Goal: Task Accomplishment & Management: Complete application form

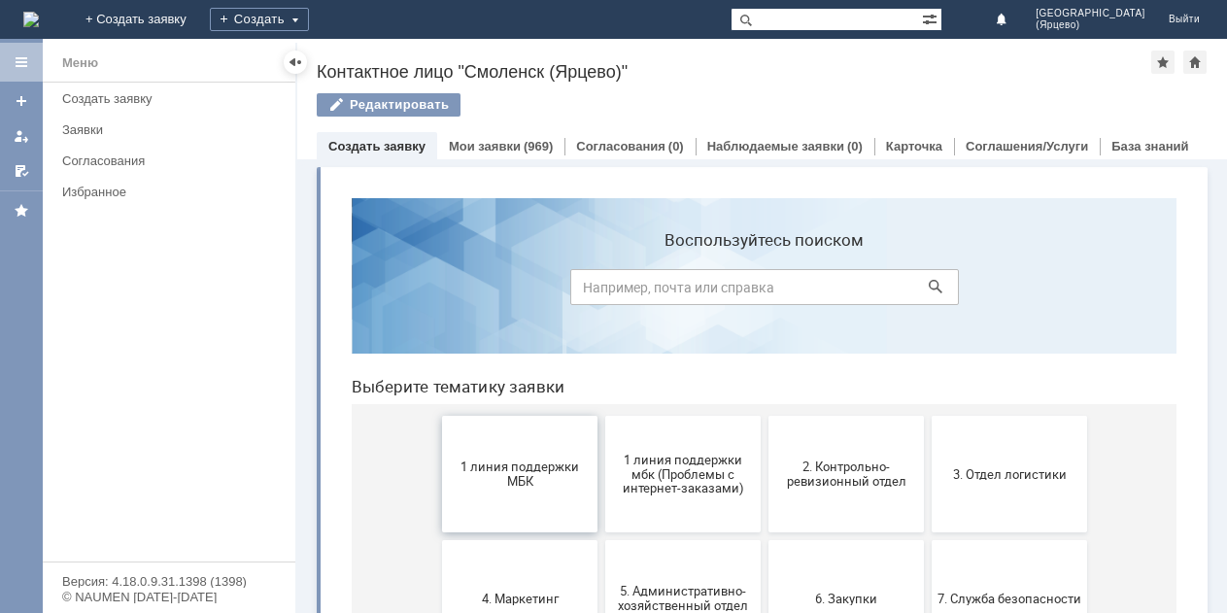
click at [561, 470] on span "1 линия поддержки МБК" at bounding box center [520, 473] width 144 height 29
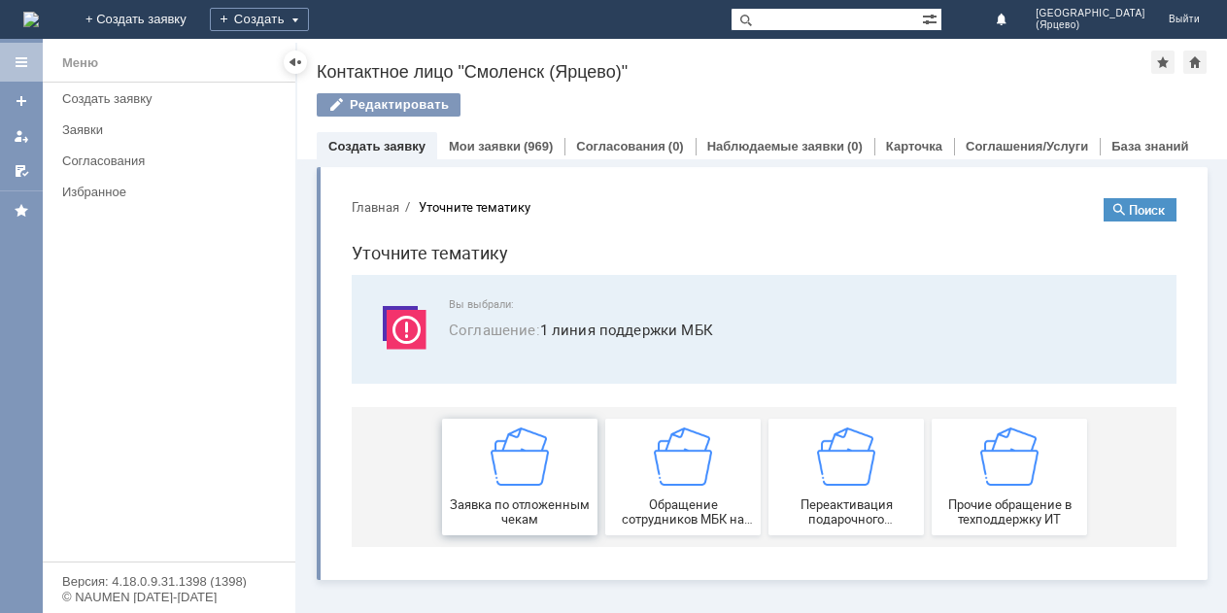
click at [561, 470] on div "Заявка по отложенным чекам" at bounding box center [520, 476] width 144 height 99
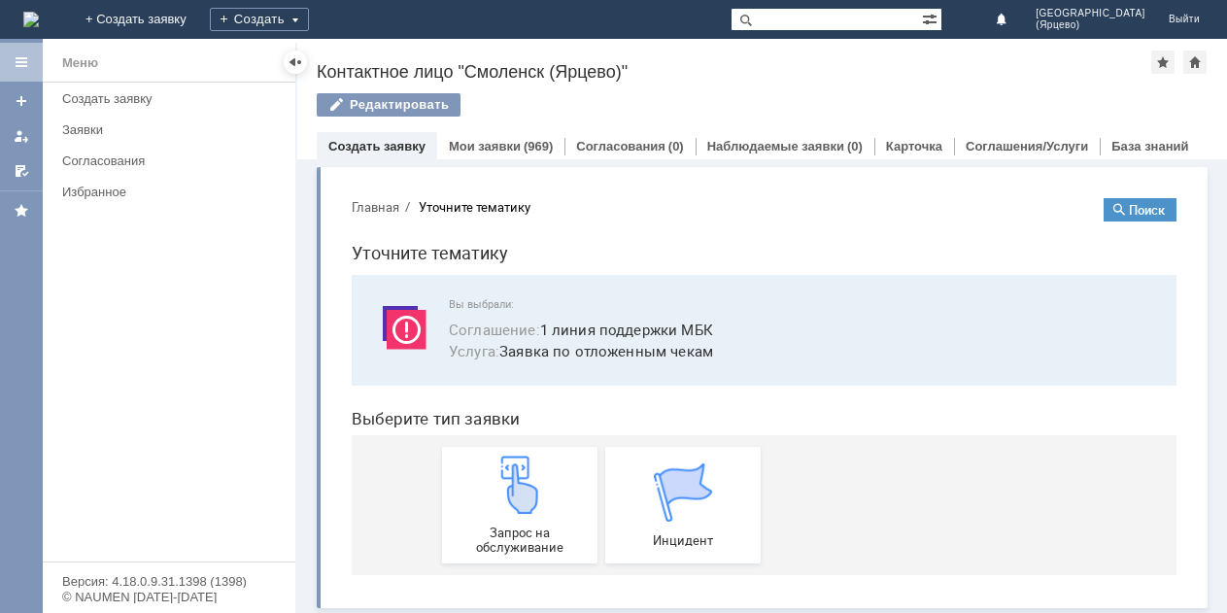
click at [561, 470] on div "Запрос на обслуживание" at bounding box center [520, 505] width 144 height 99
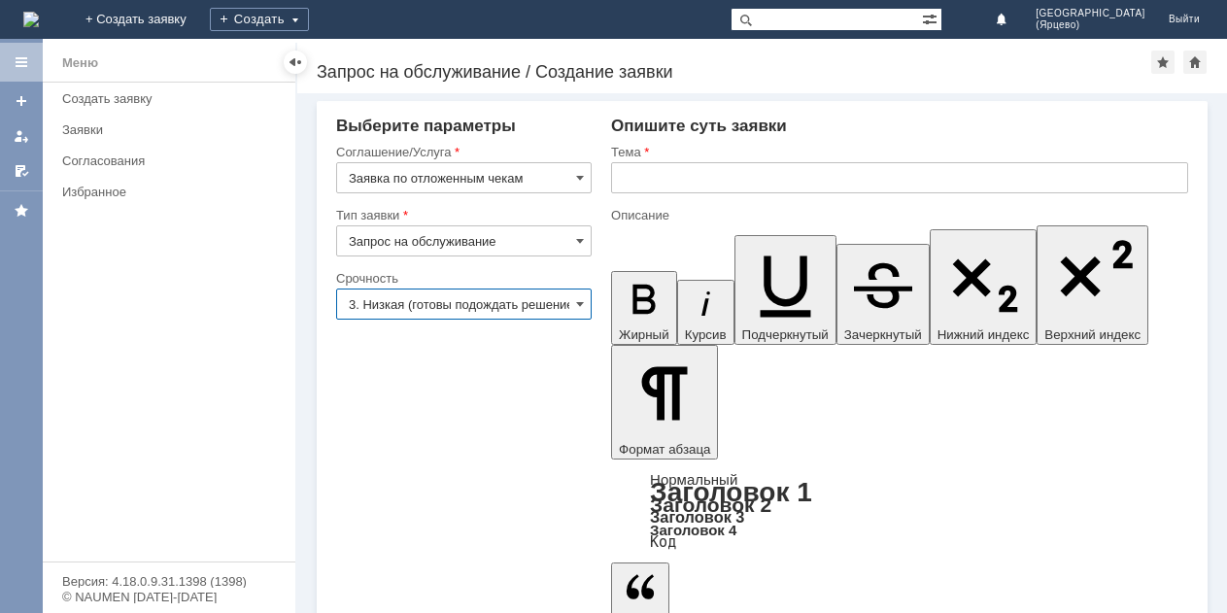
click at [562, 309] on input "3. Низкая (готовы подождать решение)" at bounding box center [463, 304] width 255 height 31
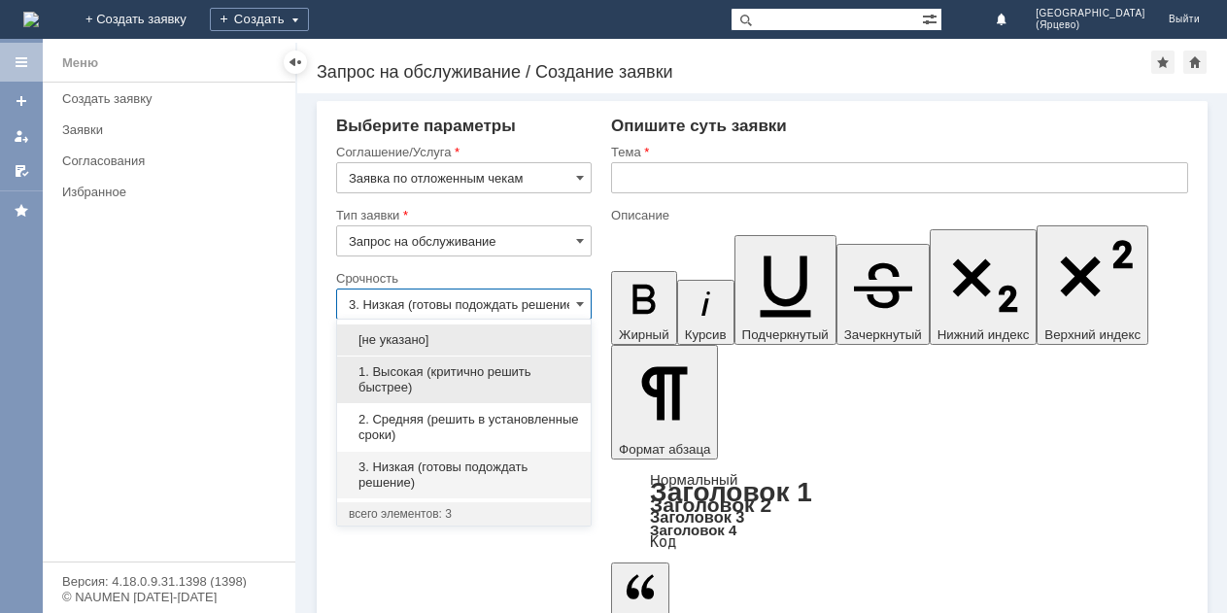
click at [495, 381] on span "1. Высокая (критично решить быстрее)" at bounding box center [464, 379] width 230 height 31
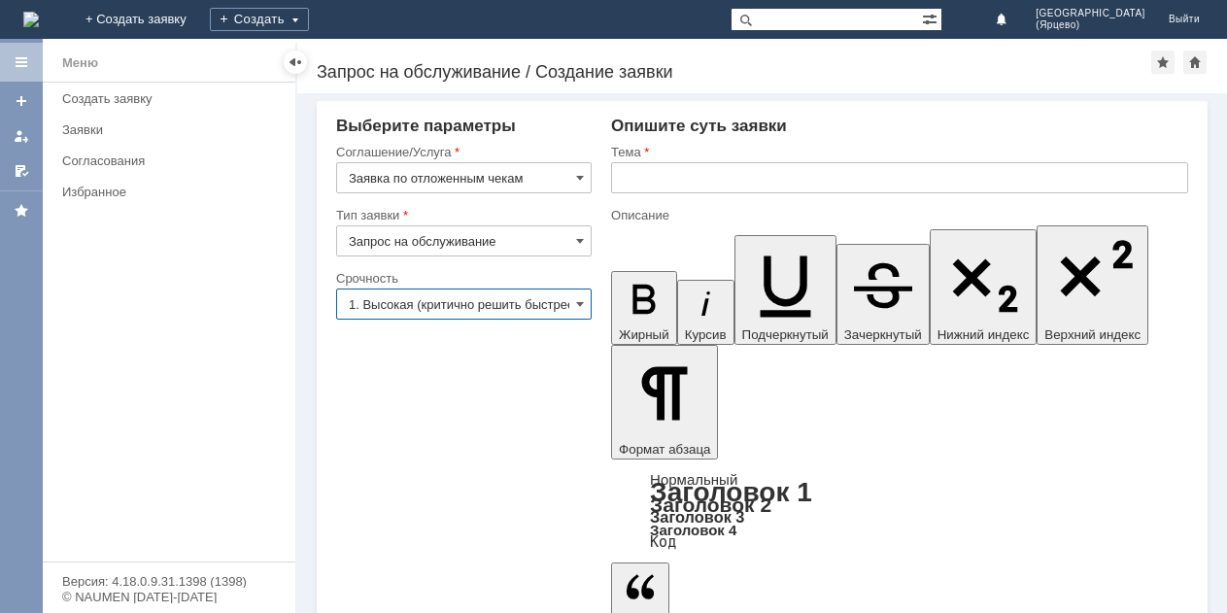
type input "1. Высокая (критично решить быстрее)"
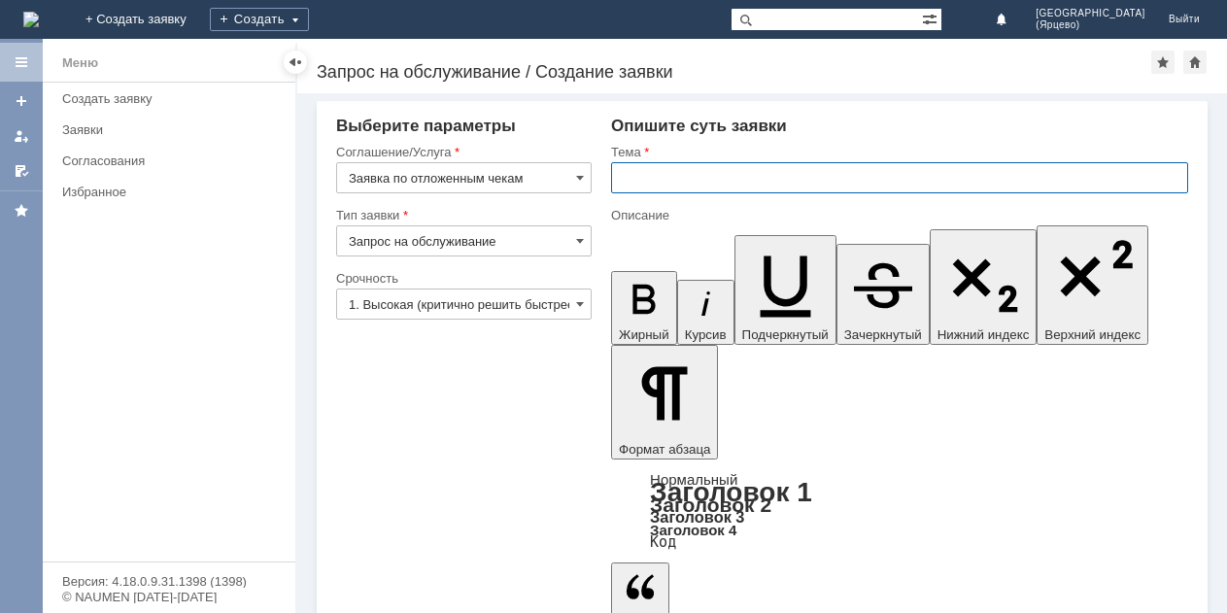
click at [663, 178] on input "text" at bounding box center [899, 177] width 577 height 31
type input "Просьба удалить отложенные чеки"
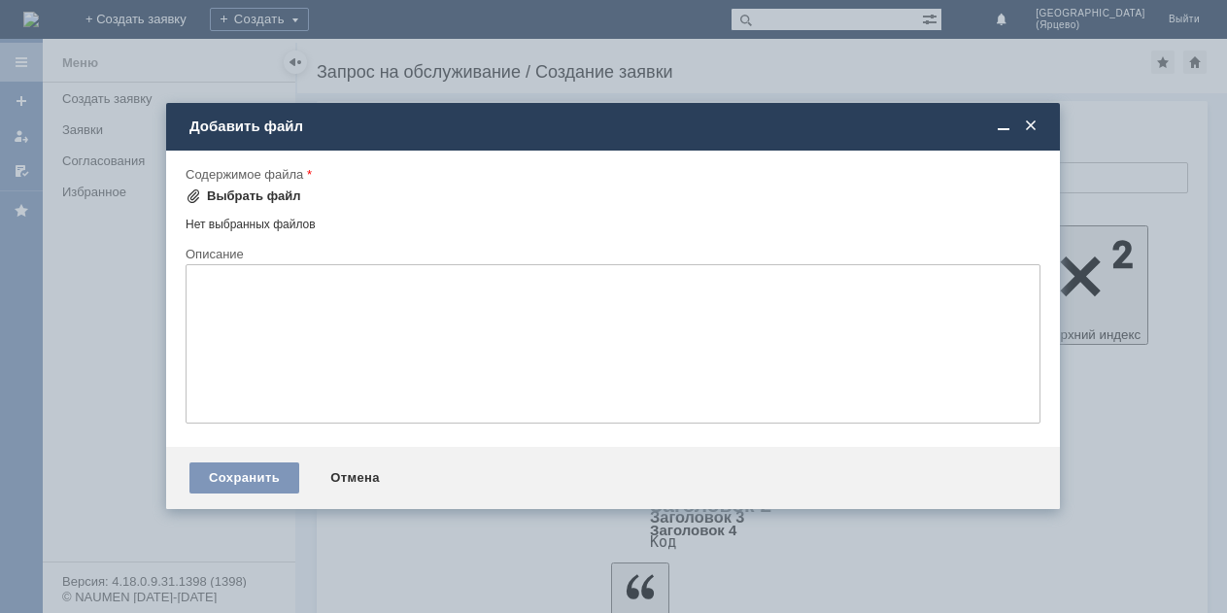
click at [260, 195] on div "Выбрать файл" at bounding box center [254, 196] width 94 height 16
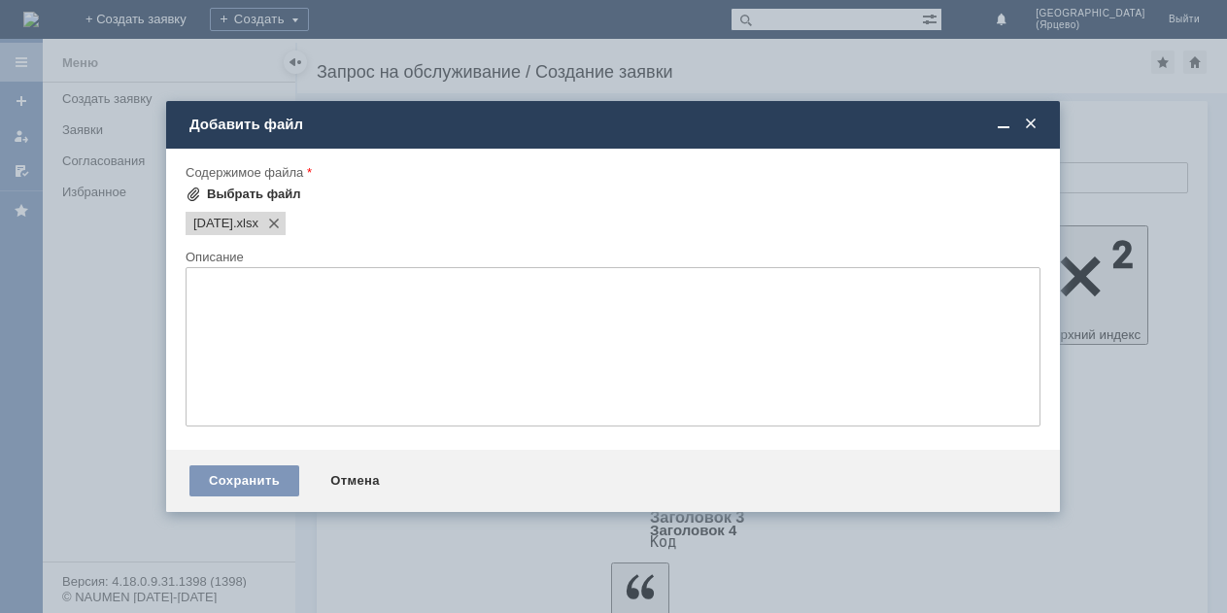
click at [283, 194] on div "Выбрать файл" at bounding box center [254, 195] width 94 height 16
click at [270, 201] on div "Выбрать файл" at bounding box center [254, 195] width 94 height 16
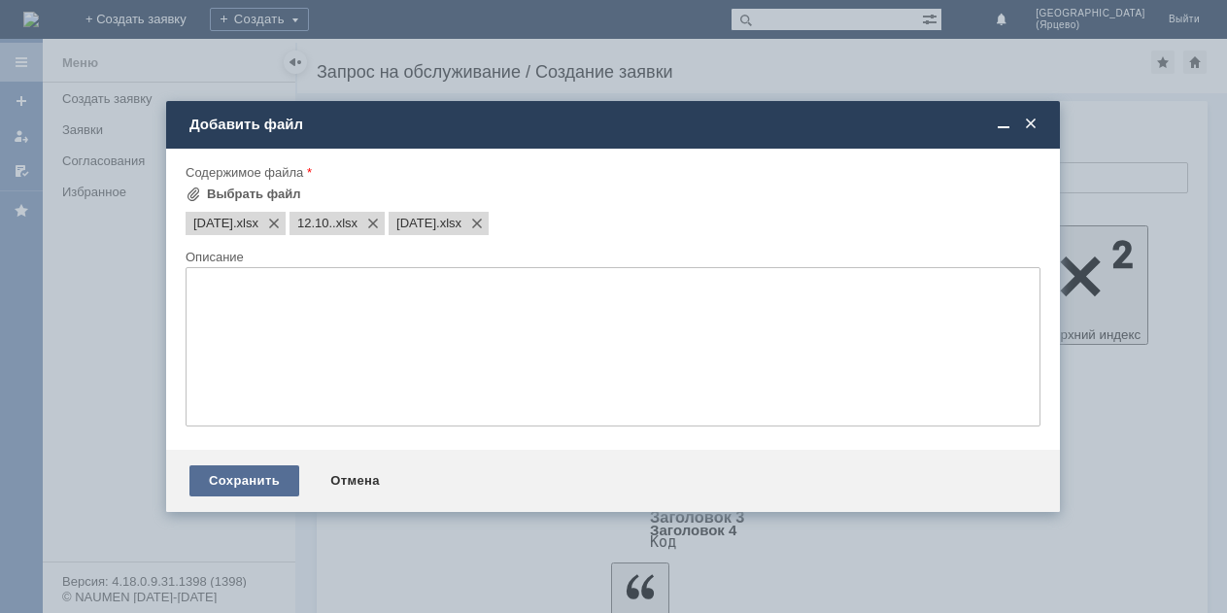
click at [255, 493] on div "Сохранить" at bounding box center [244, 480] width 110 height 31
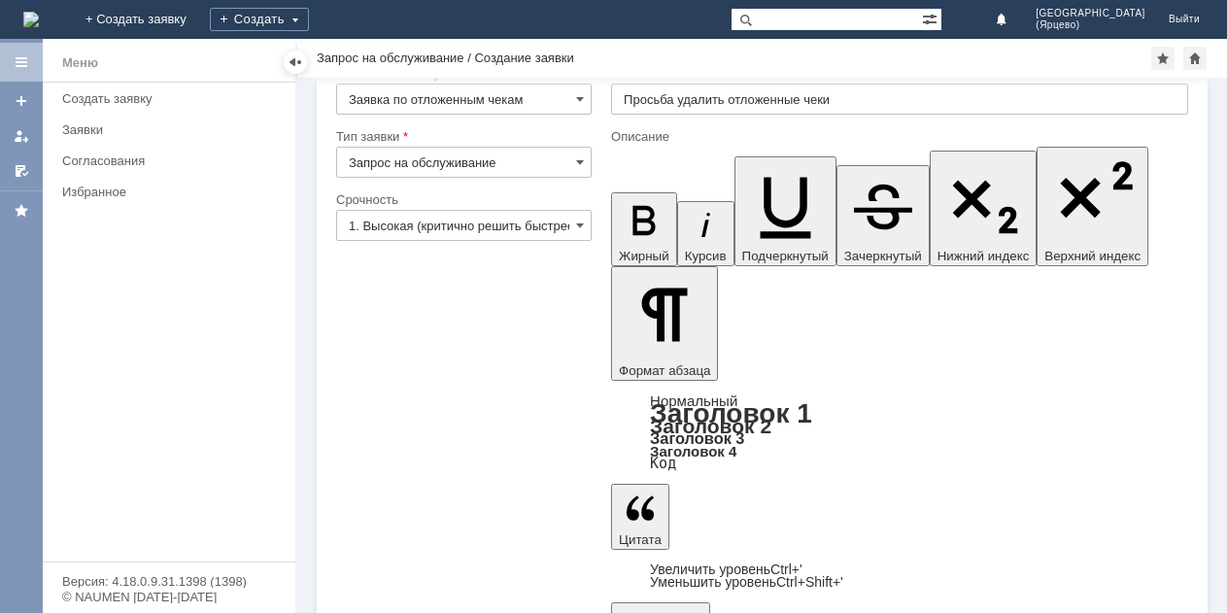
scroll to position [54, 0]
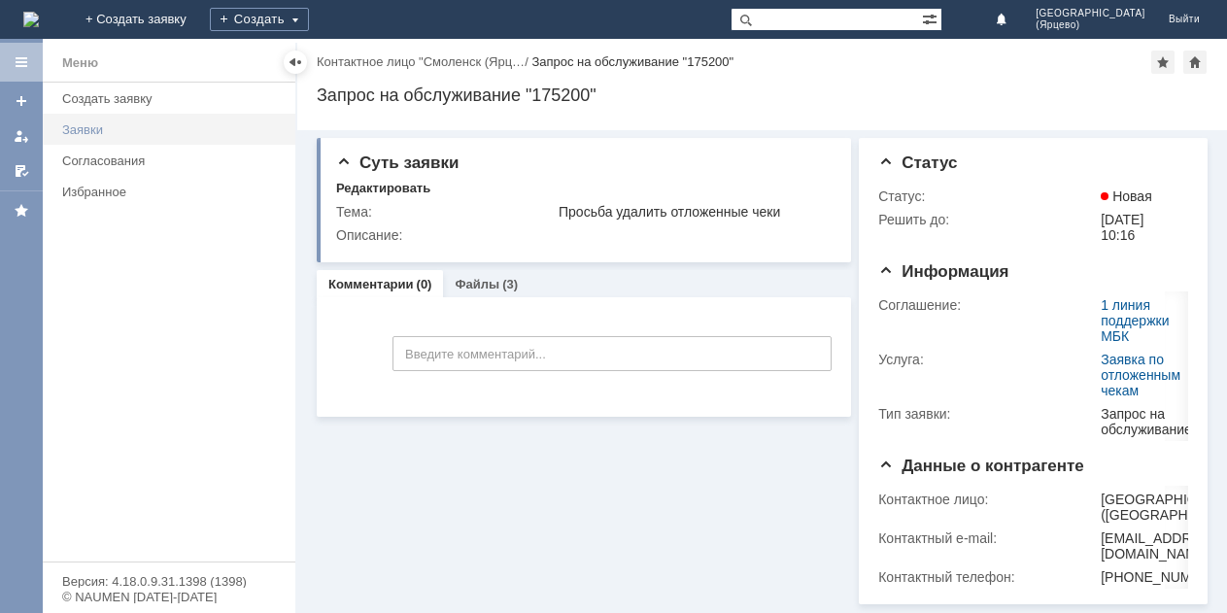
click at [121, 131] on div "Заявки" at bounding box center [172, 129] width 221 height 15
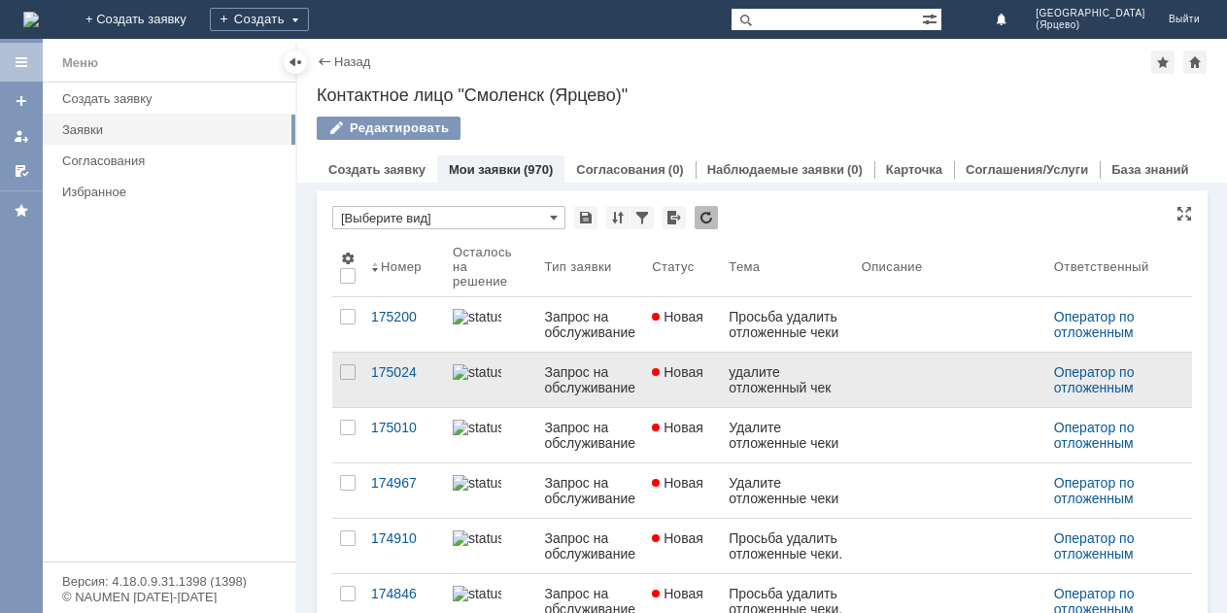
click at [660, 374] on div at bounding box center [656, 372] width 8 height 8
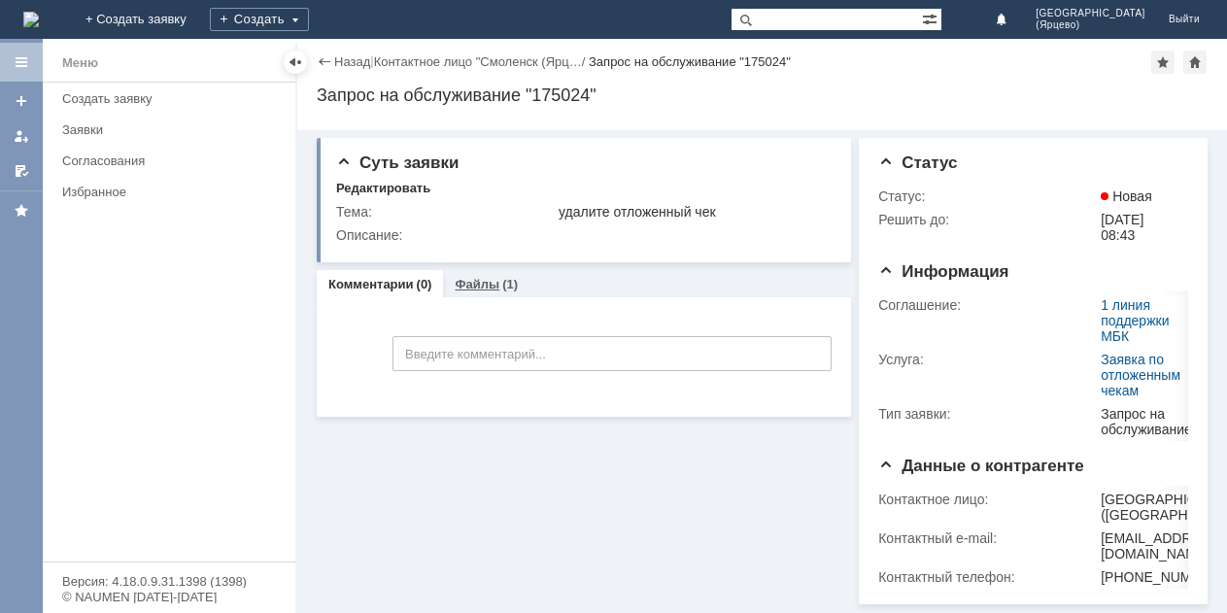
click at [477, 287] on link "Файлы" at bounding box center [477, 284] width 45 height 15
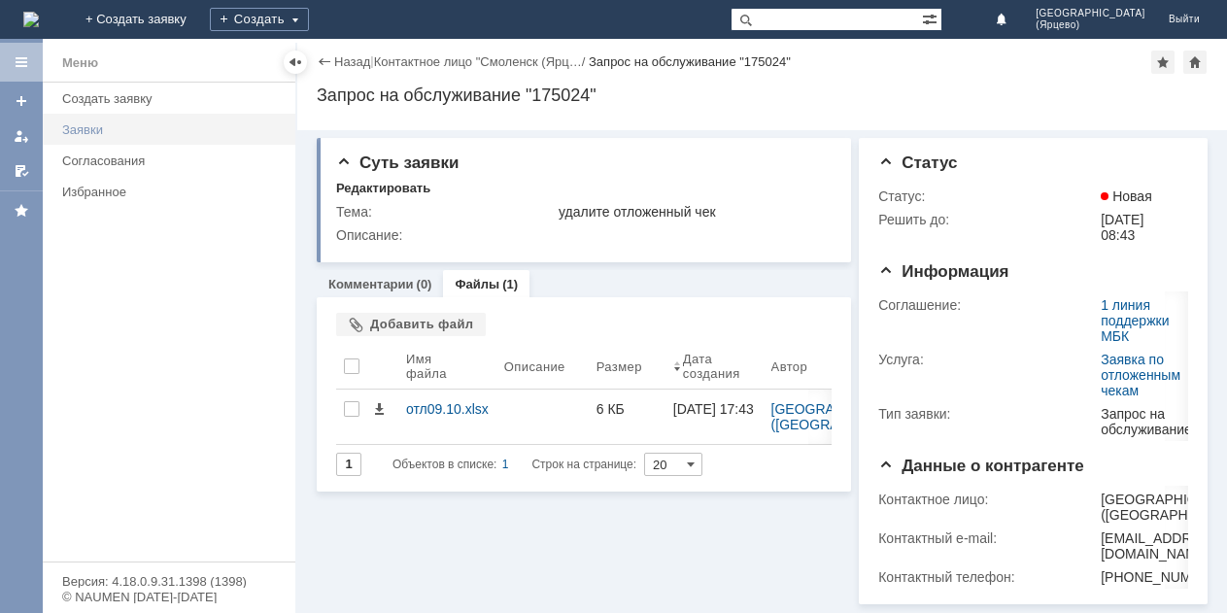
click at [110, 134] on div "Заявки" at bounding box center [172, 129] width 221 height 15
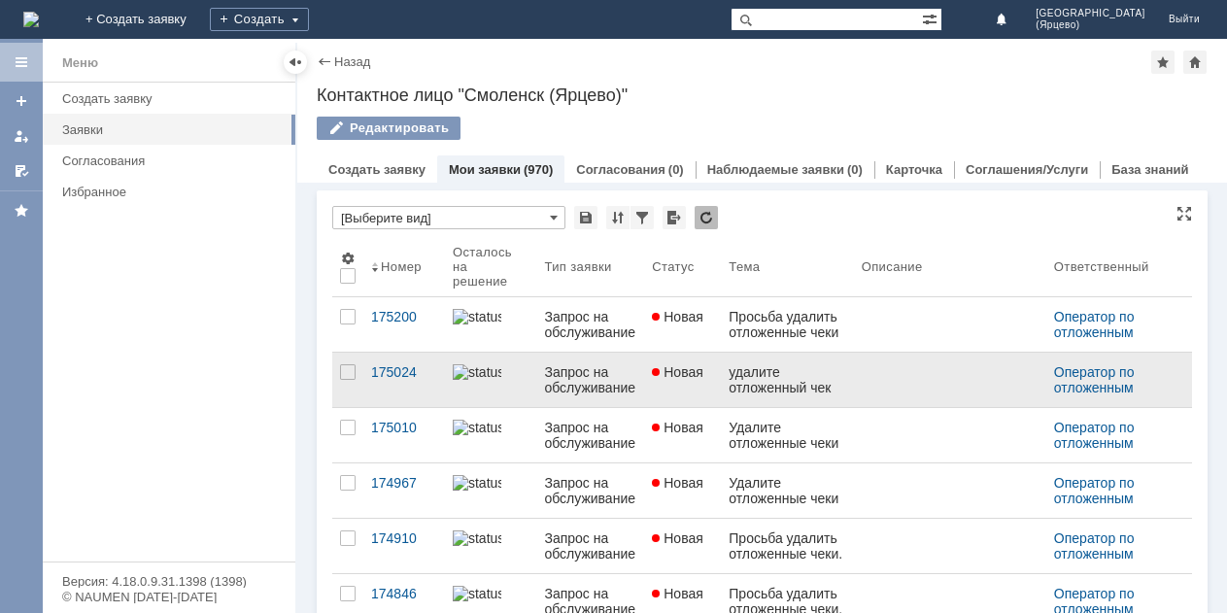
click at [517, 380] on div at bounding box center [491, 372] width 76 height 16
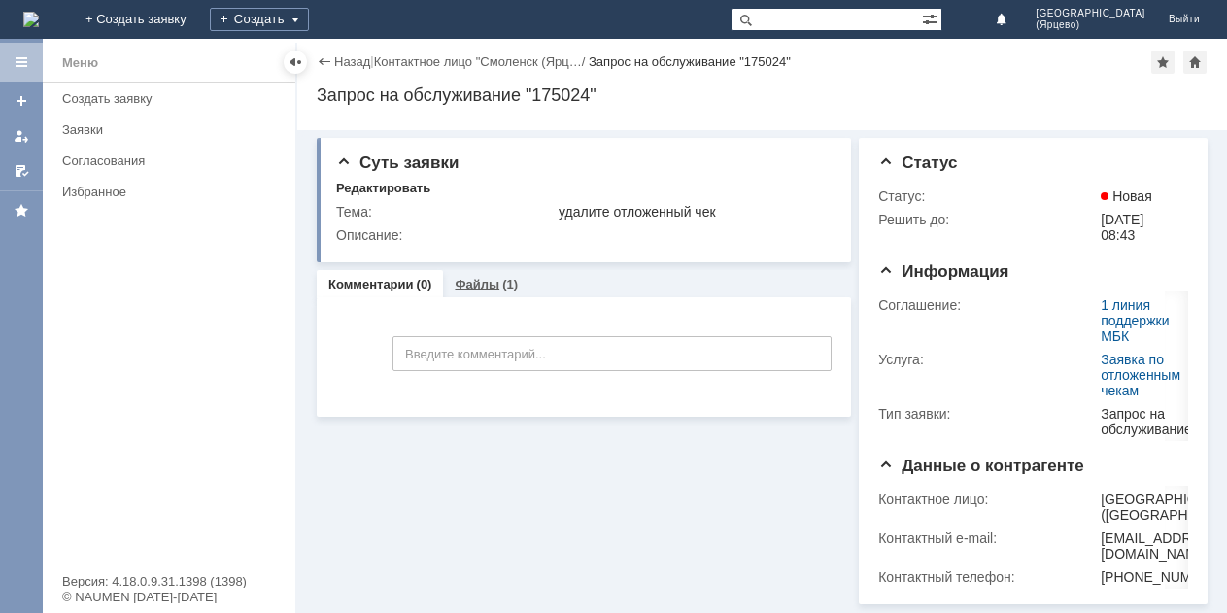
click at [506, 289] on div "(1)" at bounding box center [510, 284] width 16 height 15
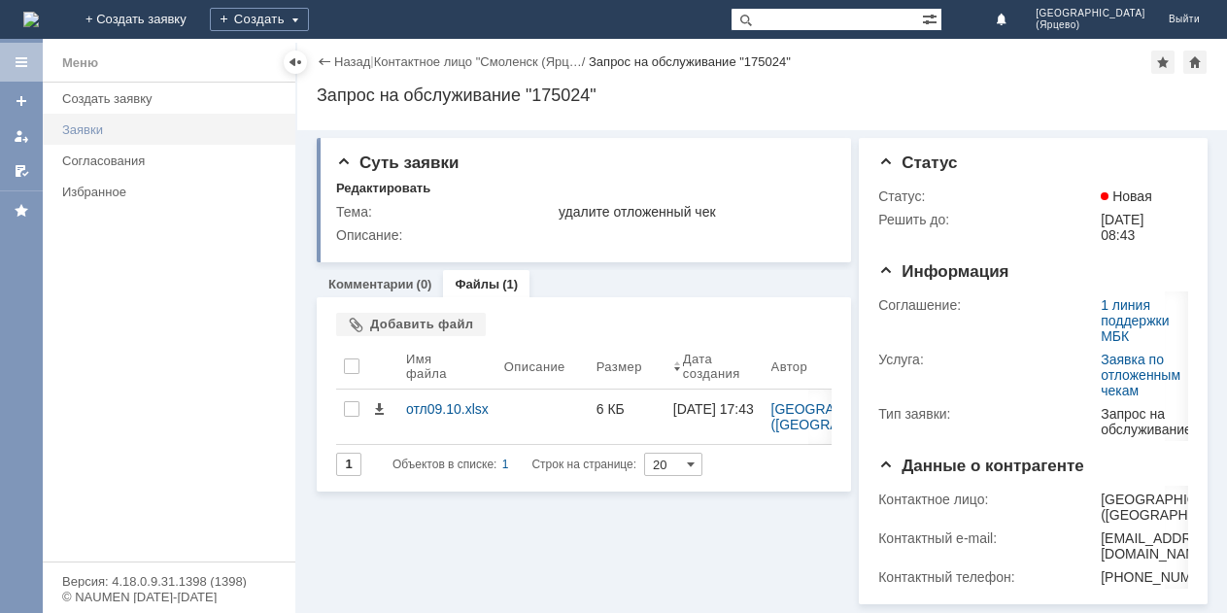
click at [119, 125] on div "Заявки" at bounding box center [172, 129] width 221 height 15
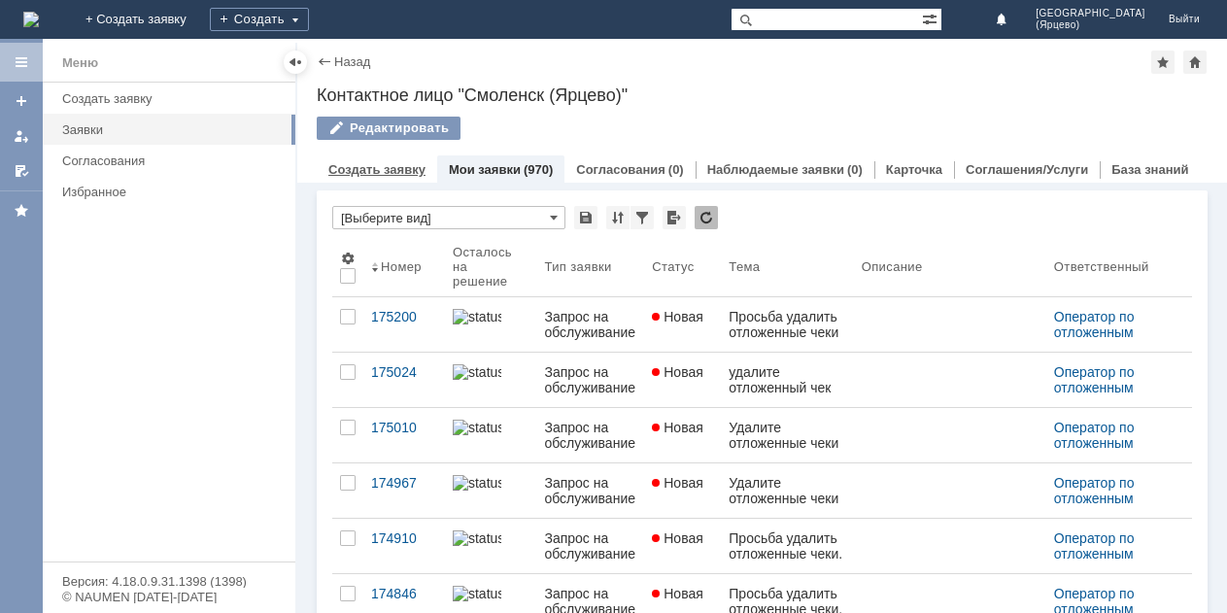
click at [369, 171] on link "Создать заявку" at bounding box center [376, 169] width 97 height 15
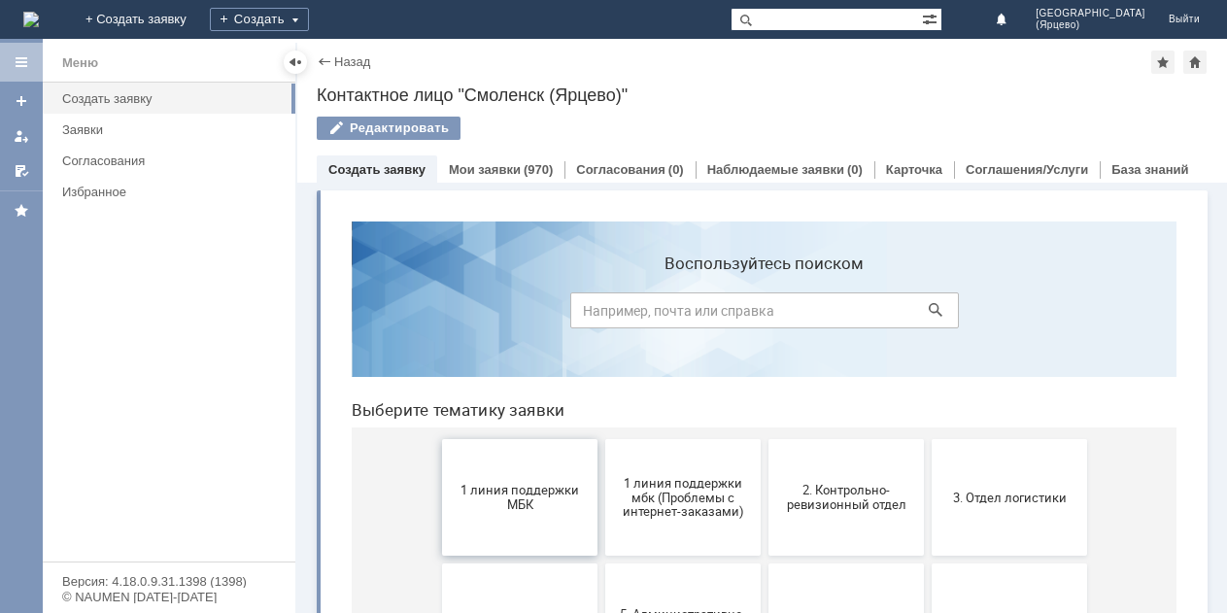
click at [502, 511] on span "1 линия поддержки МБК" at bounding box center [520, 497] width 144 height 29
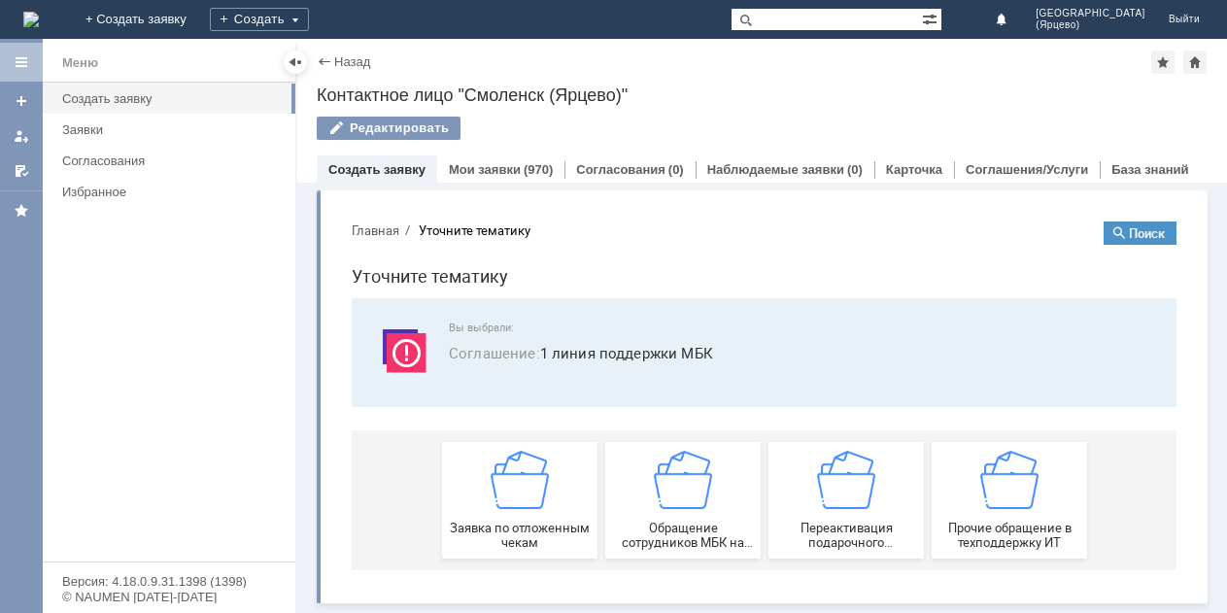
click at [502, 511] on div "Заявка по отложенным чекам" at bounding box center [520, 500] width 144 height 99
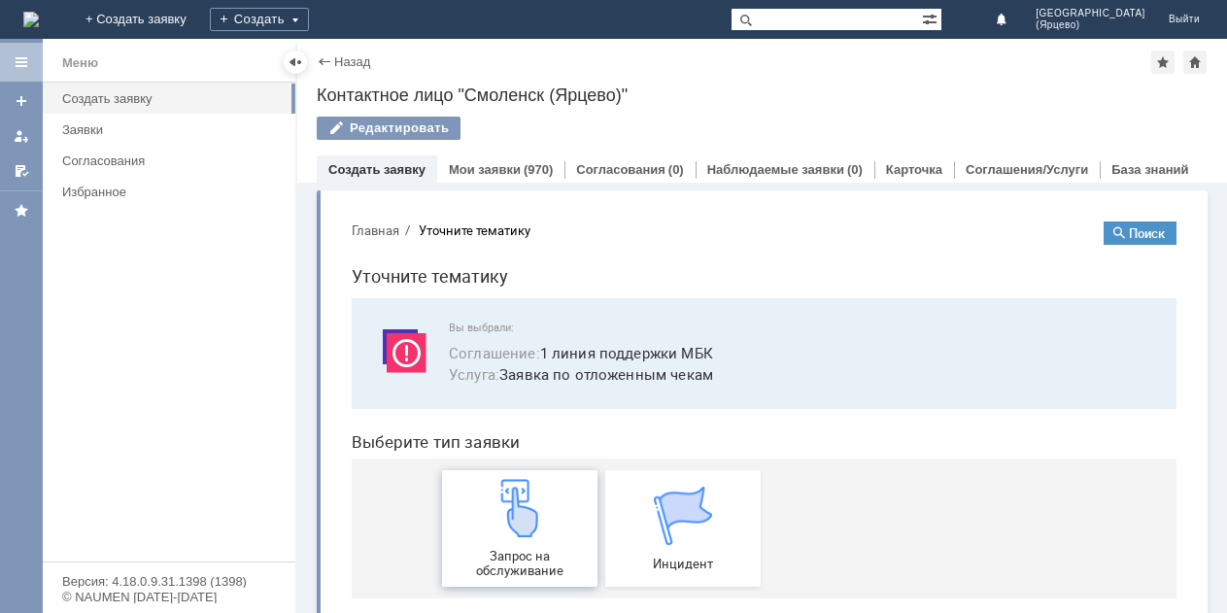
click at [493, 513] on img at bounding box center [520, 508] width 58 height 58
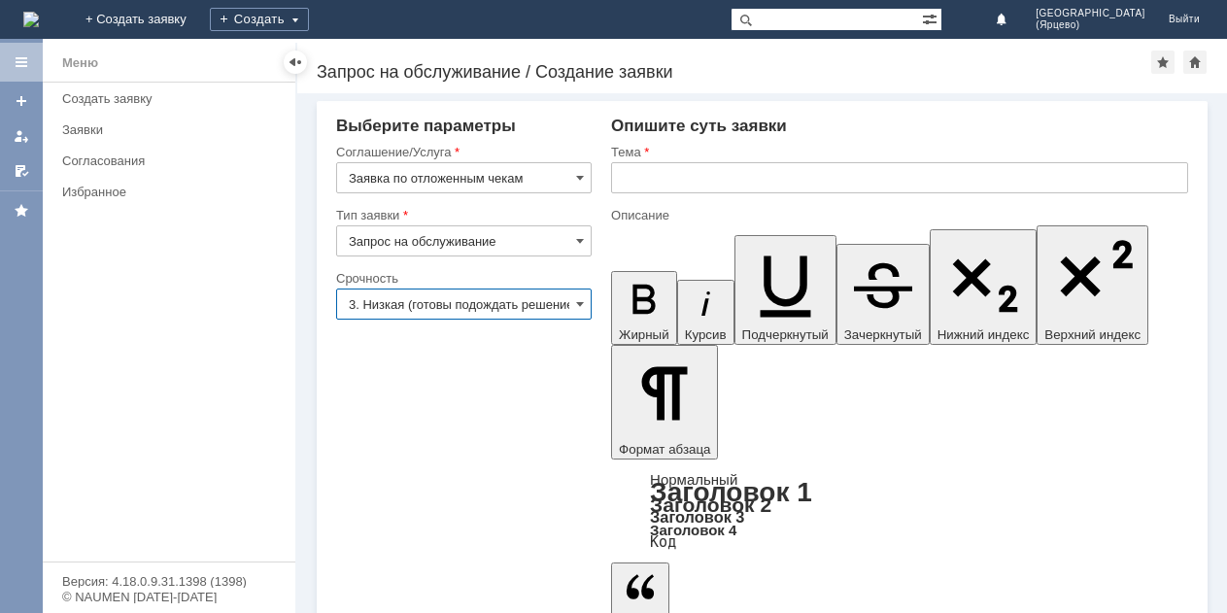
click at [434, 302] on input "3. Низкая (готовы подождать решение)" at bounding box center [463, 304] width 255 height 31
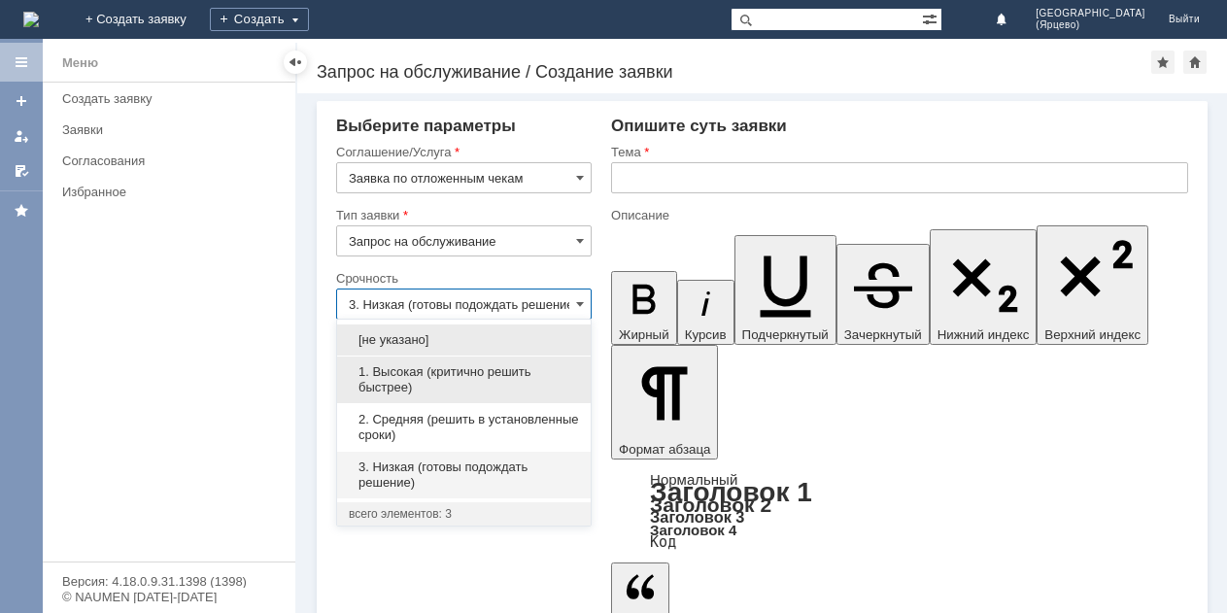
click at [410, 377] on span "1. Высокая (критично решить быстрее)" at bounding box center [464, 379] width 230 height 31
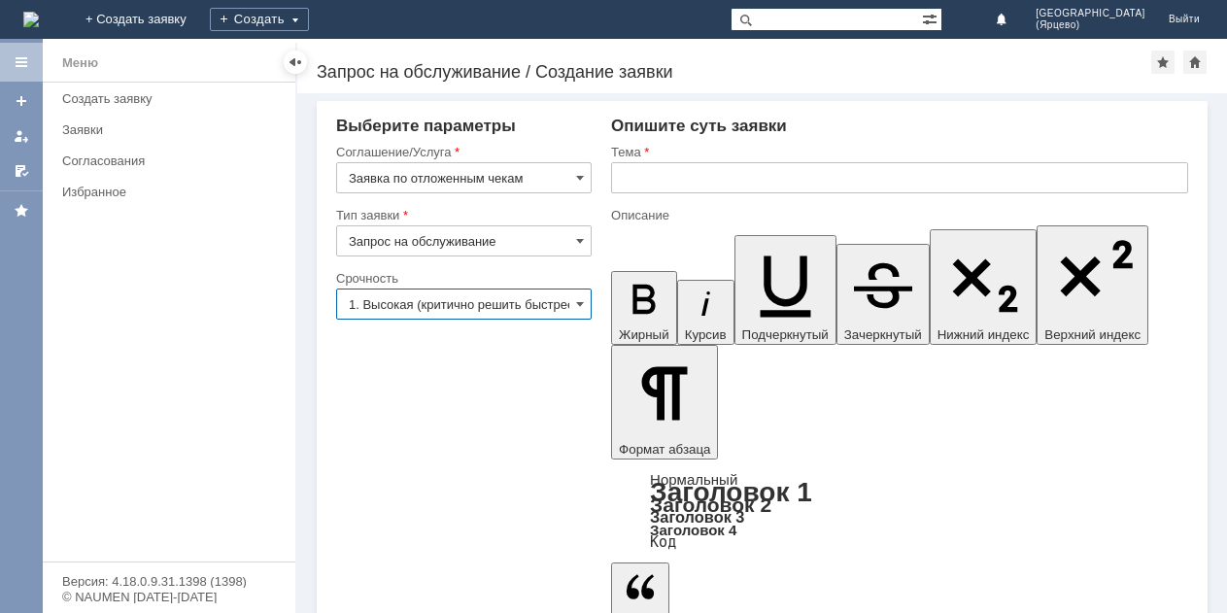
type input "1. Высокая (критично решить быстрее)"
click at [634, 179] on input "text" at bounding box center [899, 177] width 577 height 31
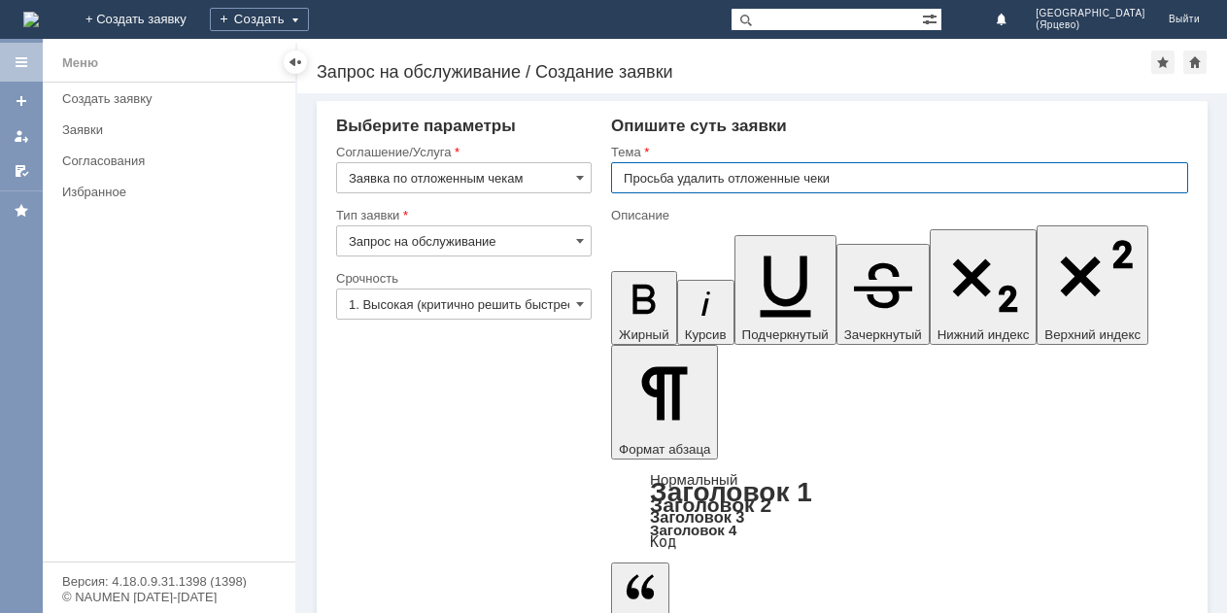
type input "Просьба удалить отложенные чеки"
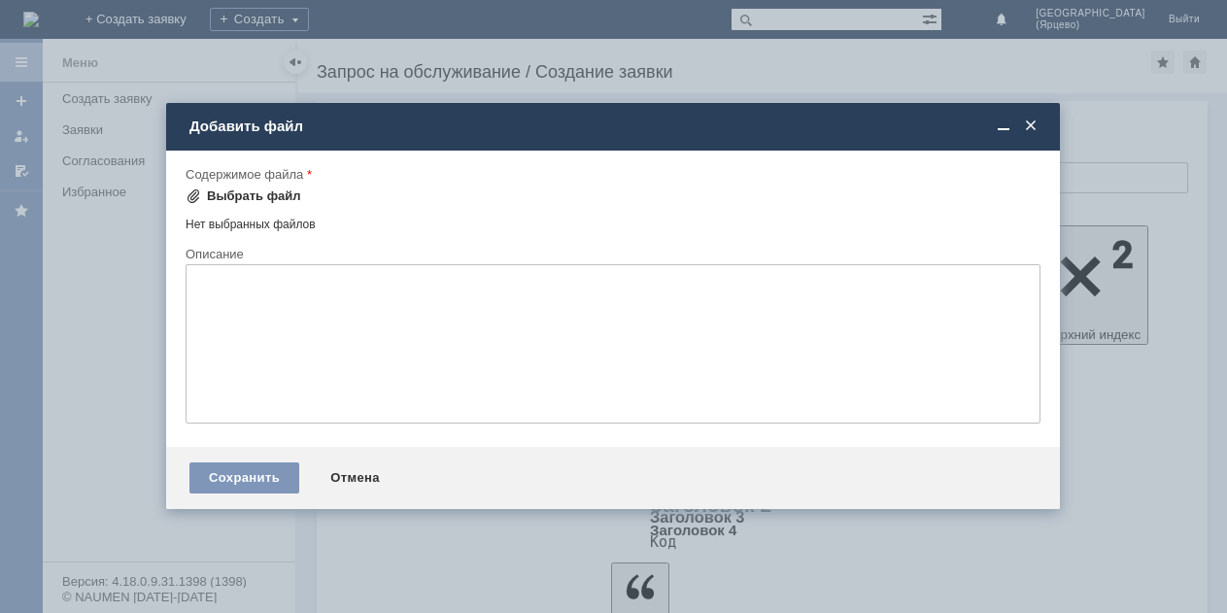
click at [259, 196] on div "Выбрать файл" at bounding box center [254, 196] width 94 height 16
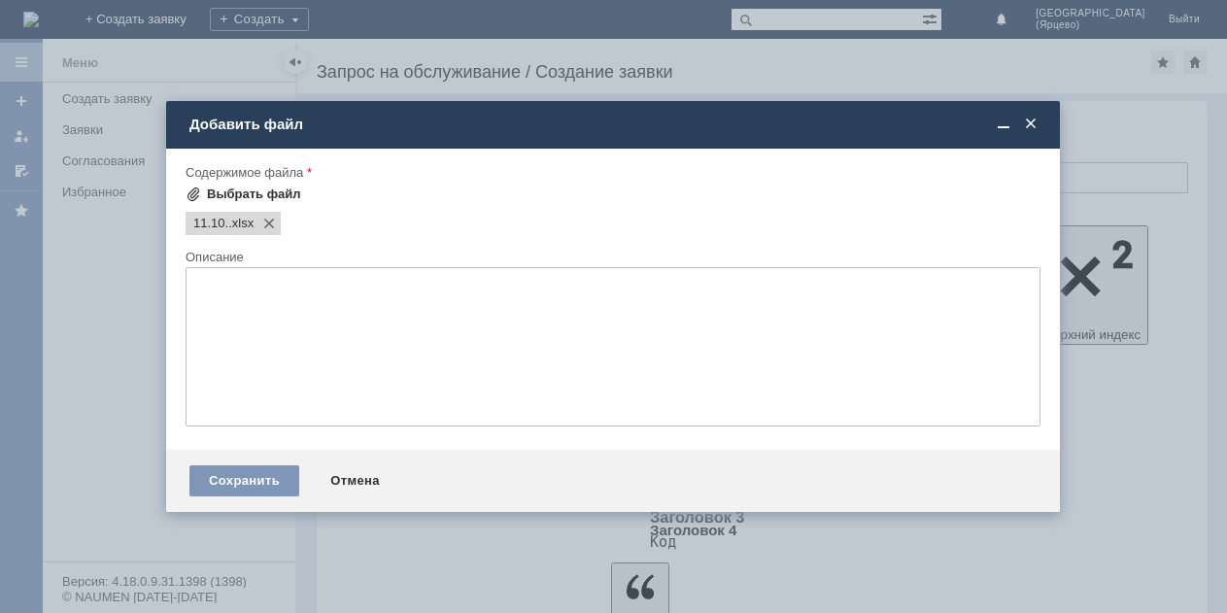
click at [275, 200] on div "Выбрать файл" at bounding box center [254, 195] width 94 height 16
click at [264, 463] on div "Сохранить Отмена" at bounding box center [613, 481] width 894 height 62
click at [265, 474] on div "Сохранить" at bounding box center [244, 480] width 110 height 31
